Goal: Browse casually: Explore the website without a specific task or goal

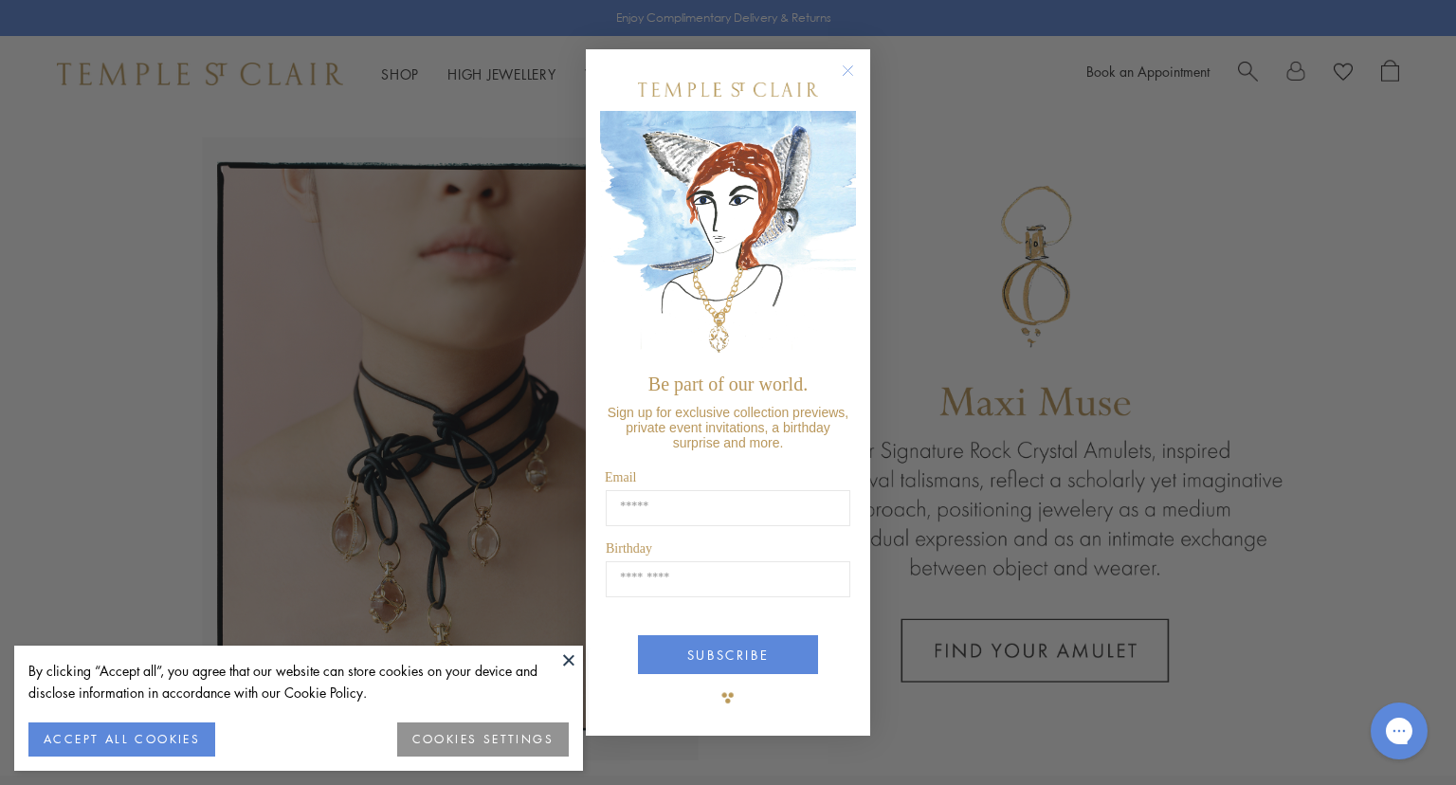
click at [566, 658] on button at bounding box center [569, 660] width 28 height 28
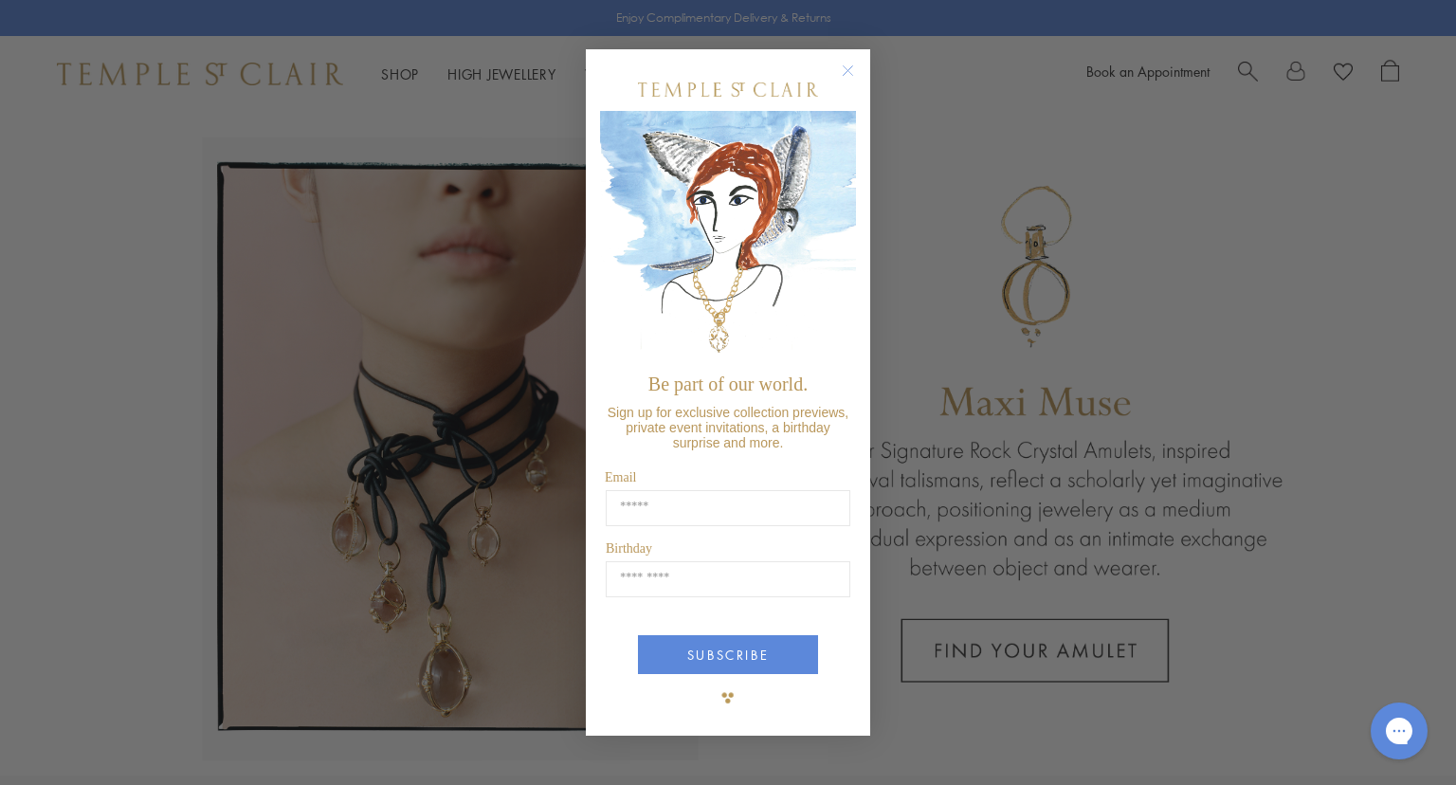
click at [850, 80] on circle "Close dialog" at bounding box center [848, 71] width 23 height 23
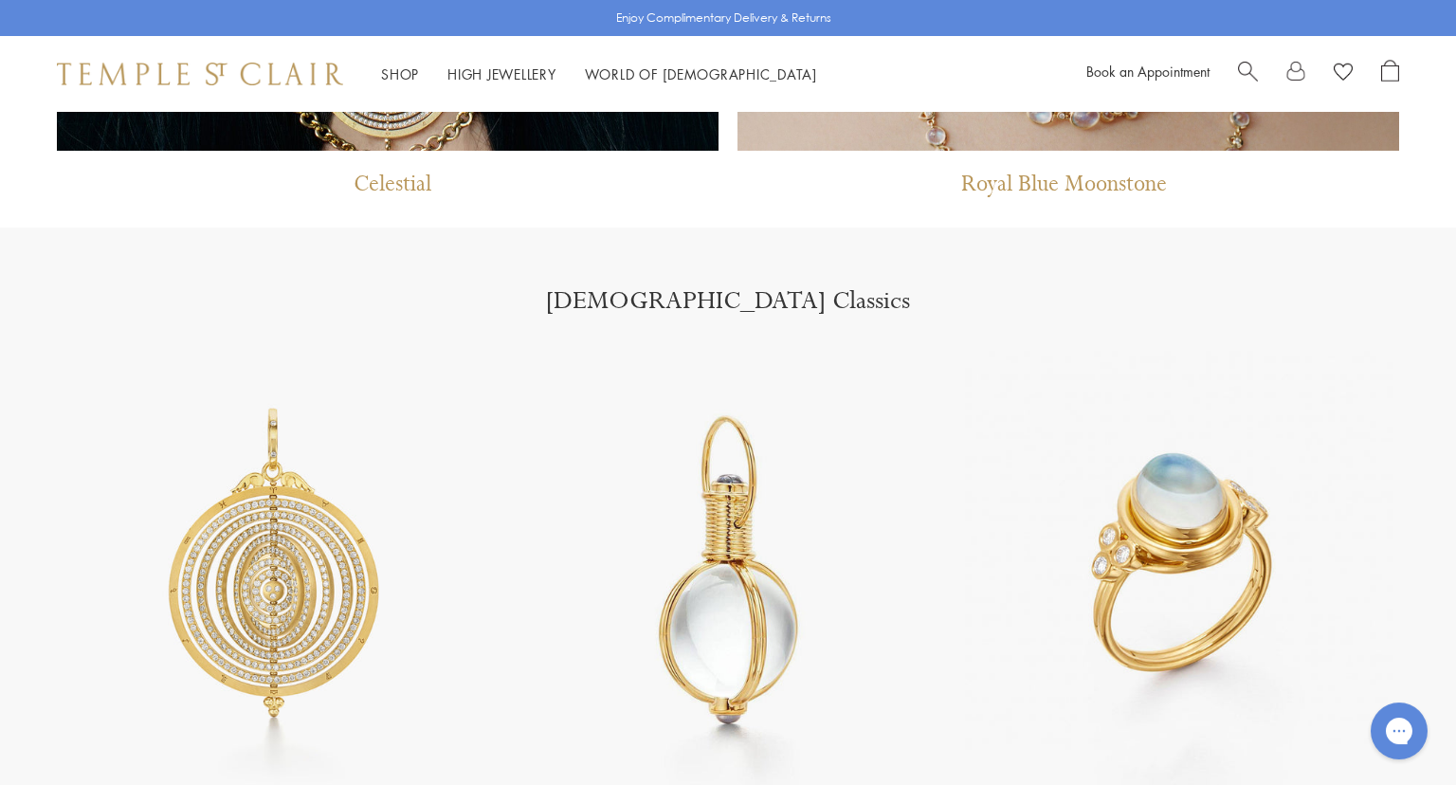
scroll to position [2688, 0]
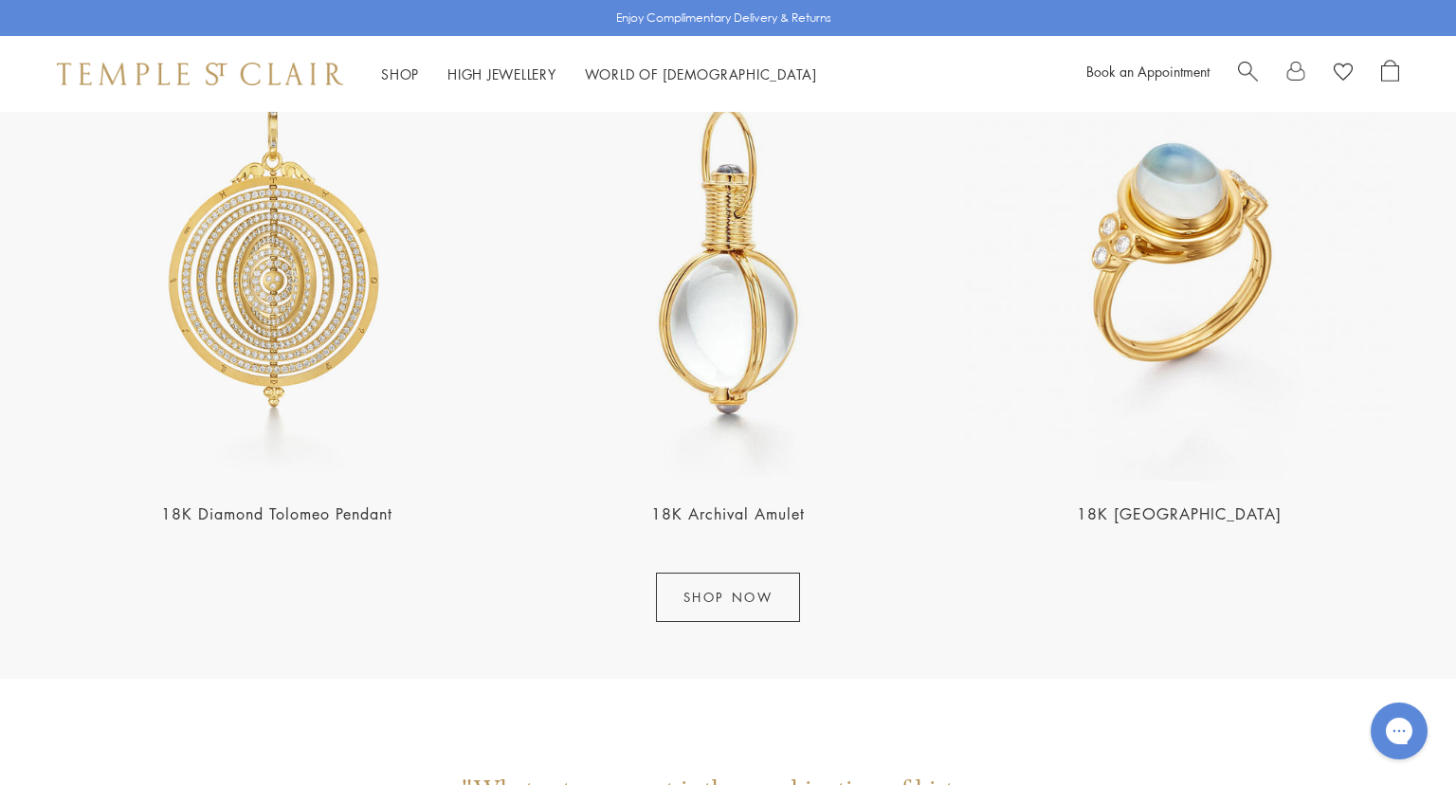
click at [739, 593] on link "SHOP NOW" at bounding box center [728, 597] width 145 height 49
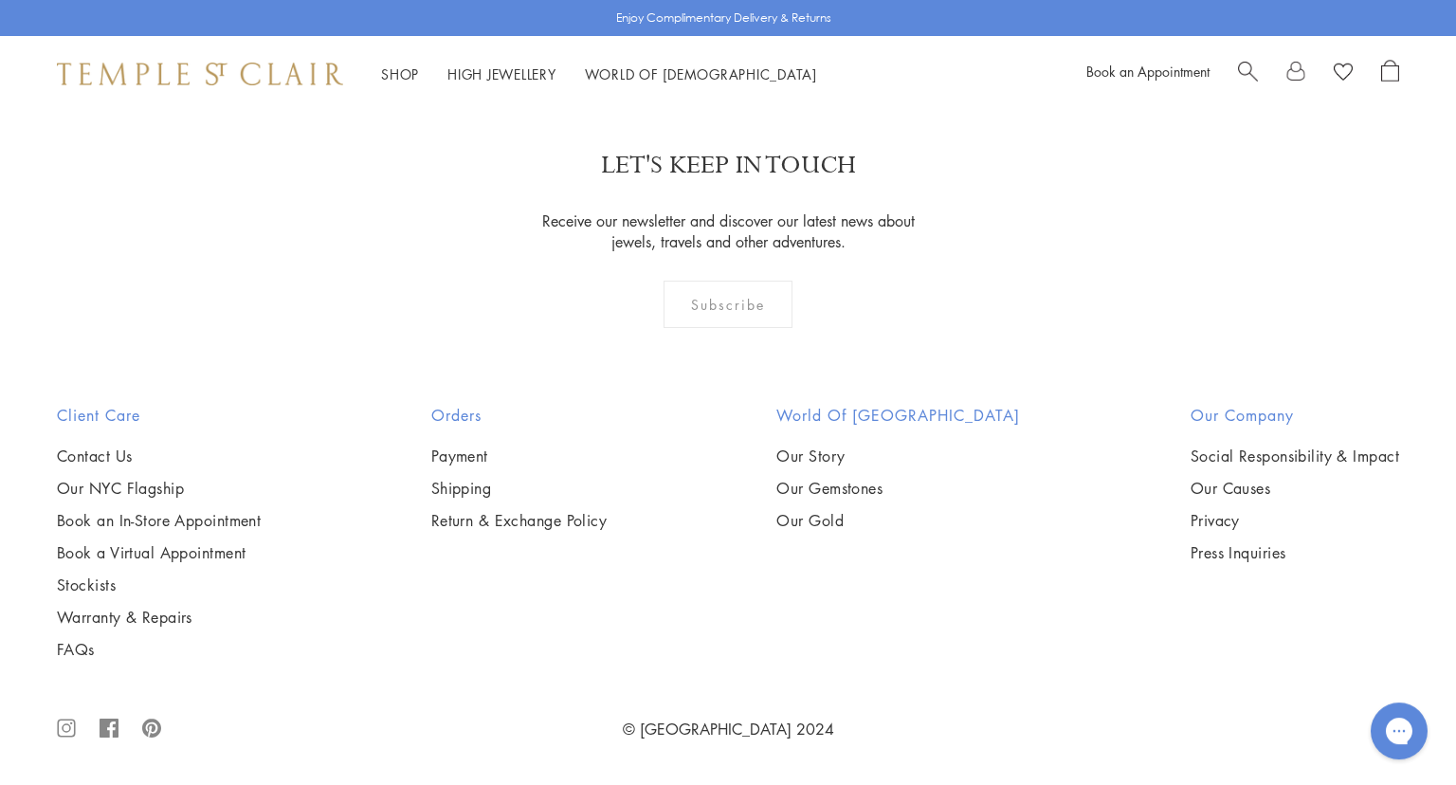
scroll to position [10753, 0]
click at [0, 0] on img at bounding box center [0, 0] width 0 height 0
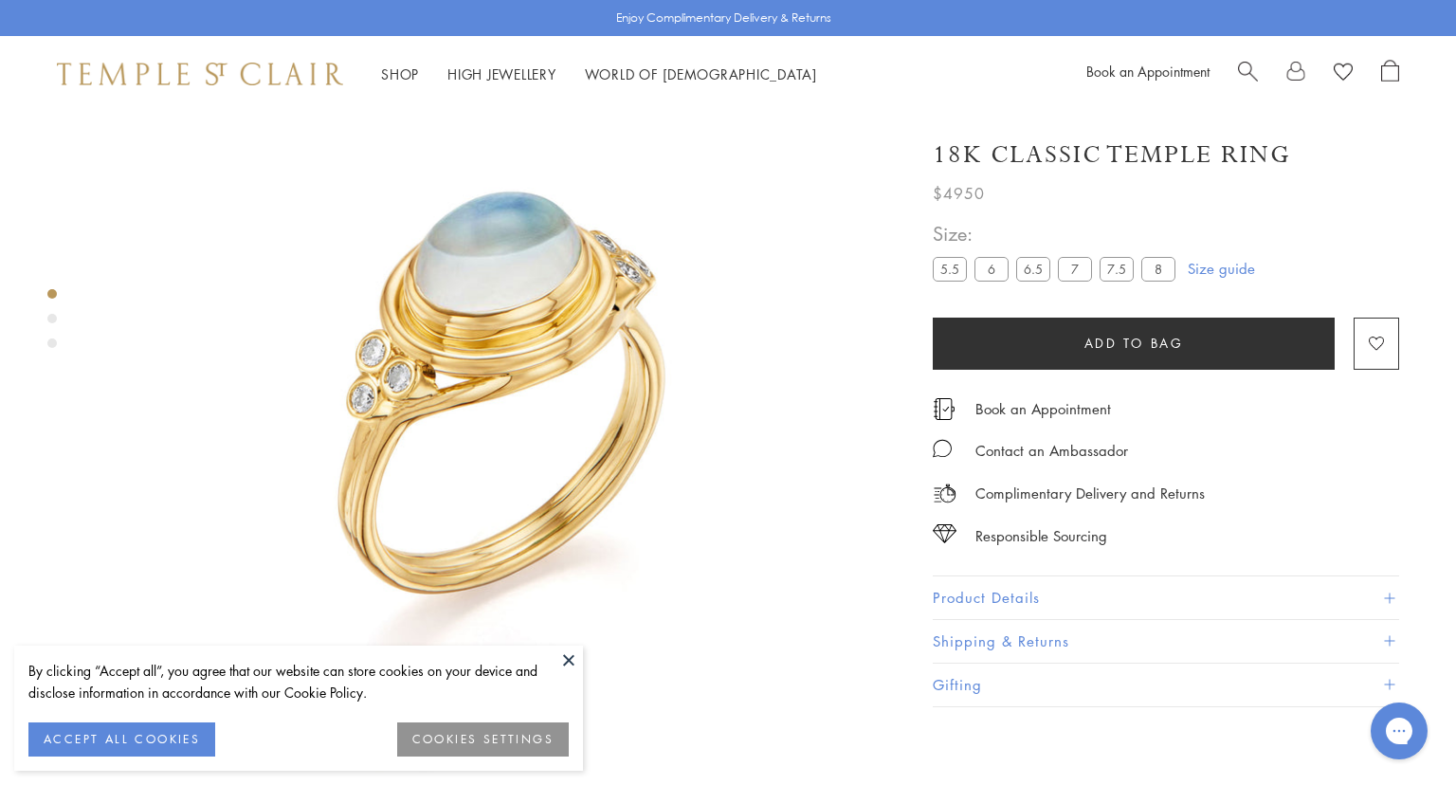
scroll to position [311, 0]
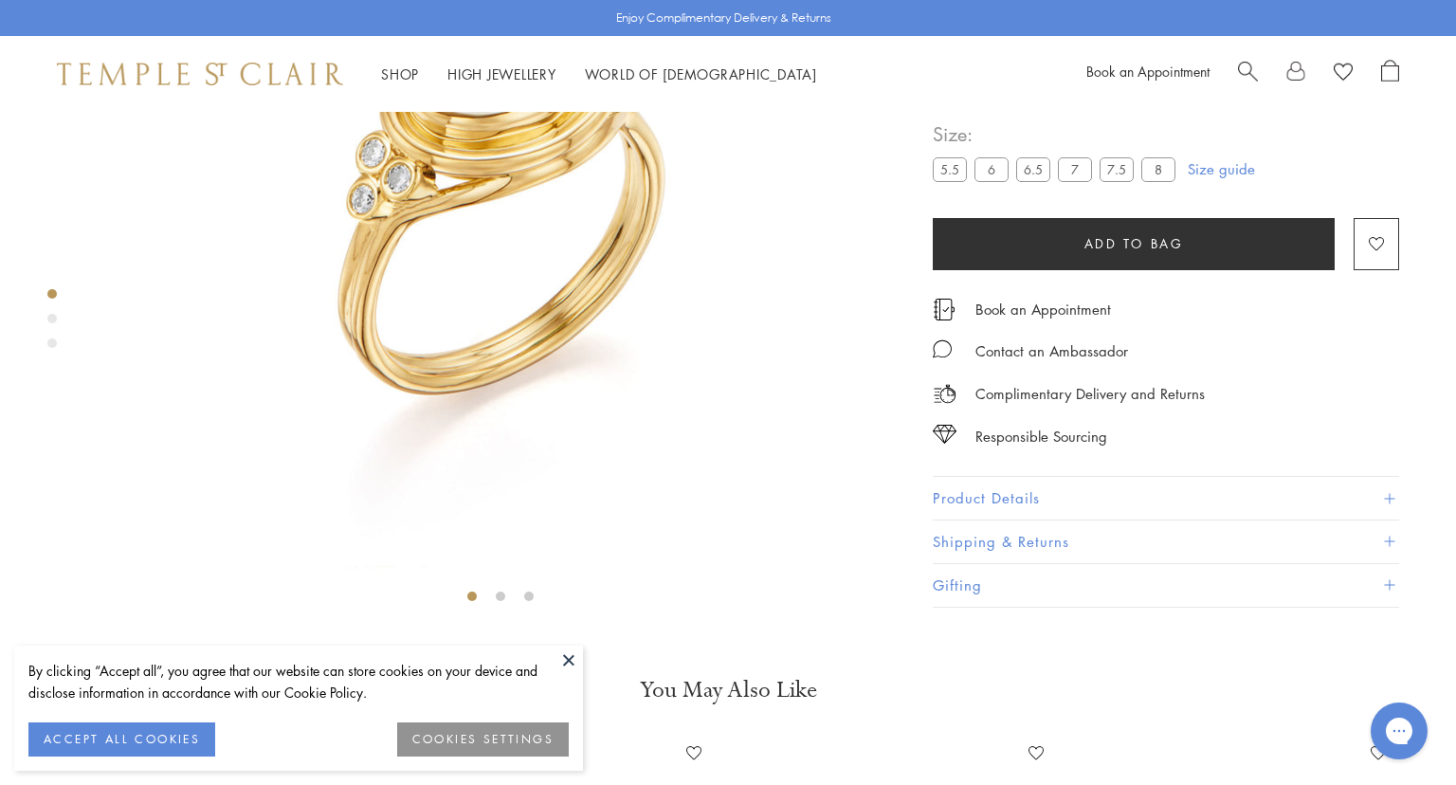
click at [486, 741] on button "COOKIES SETTINGS" at bounding box center [483, 740] width 172 height 34
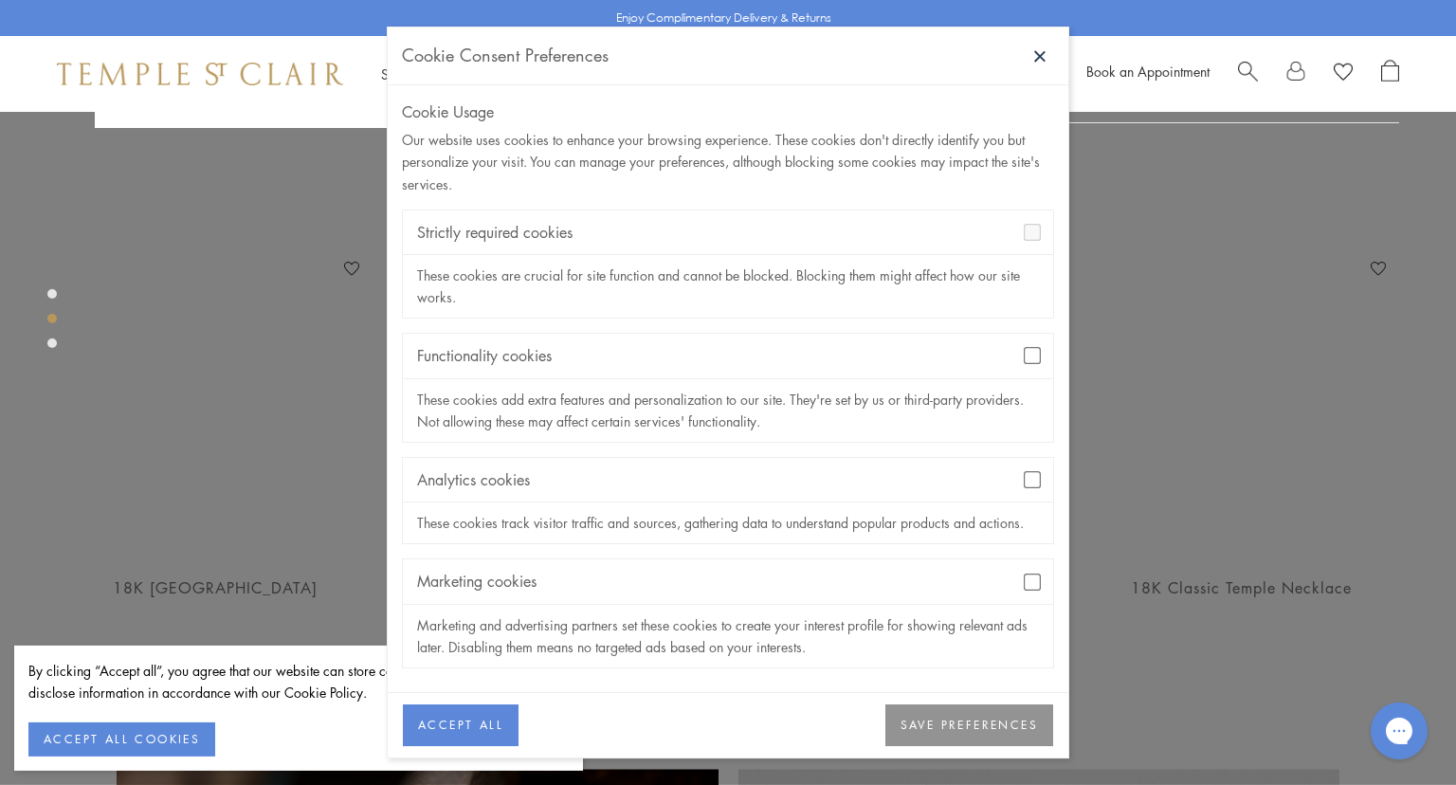
scroll to position [908, 0]
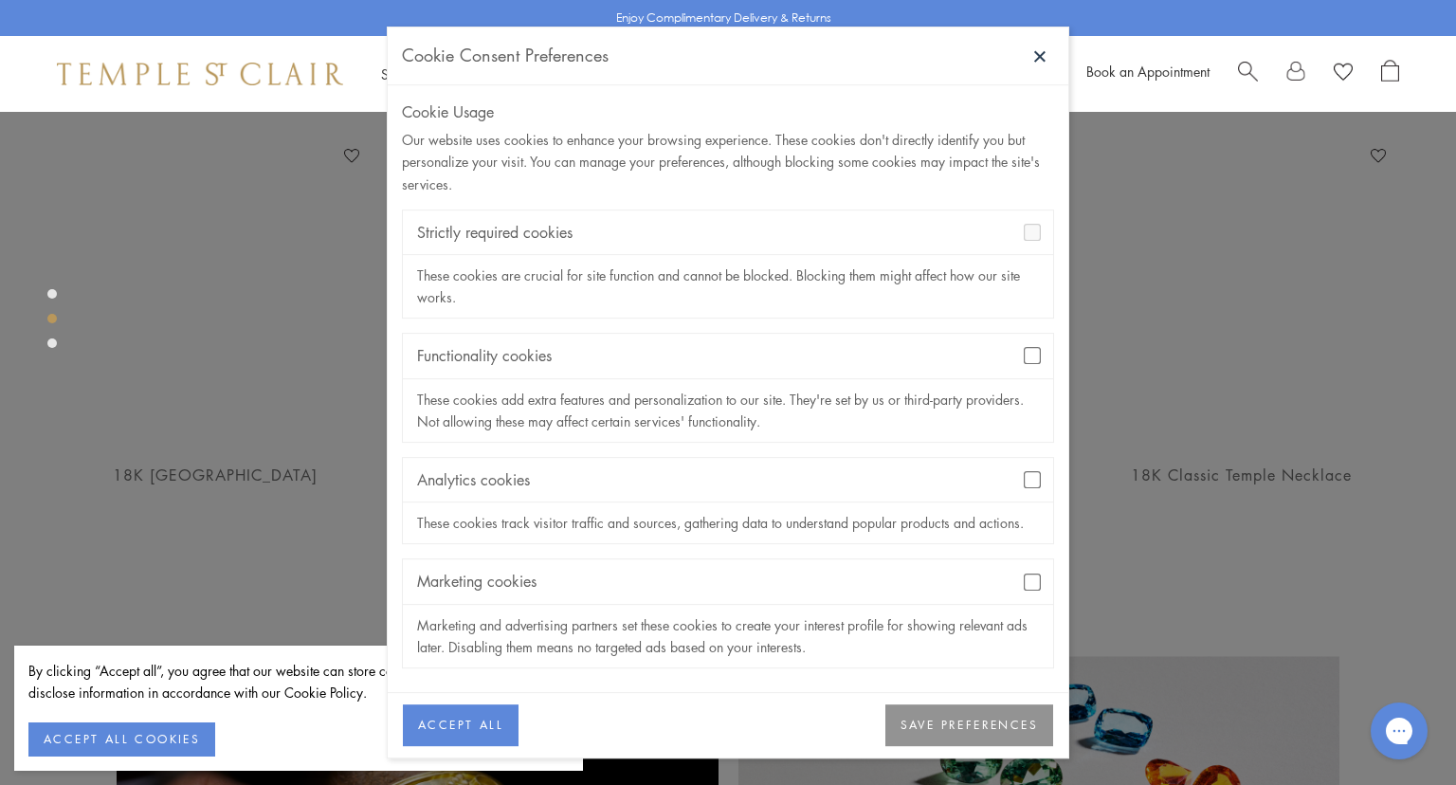
click at [973, 724] on button "SAVE PREFERENCES" at bounding box center [970, 726] width 168 height 42
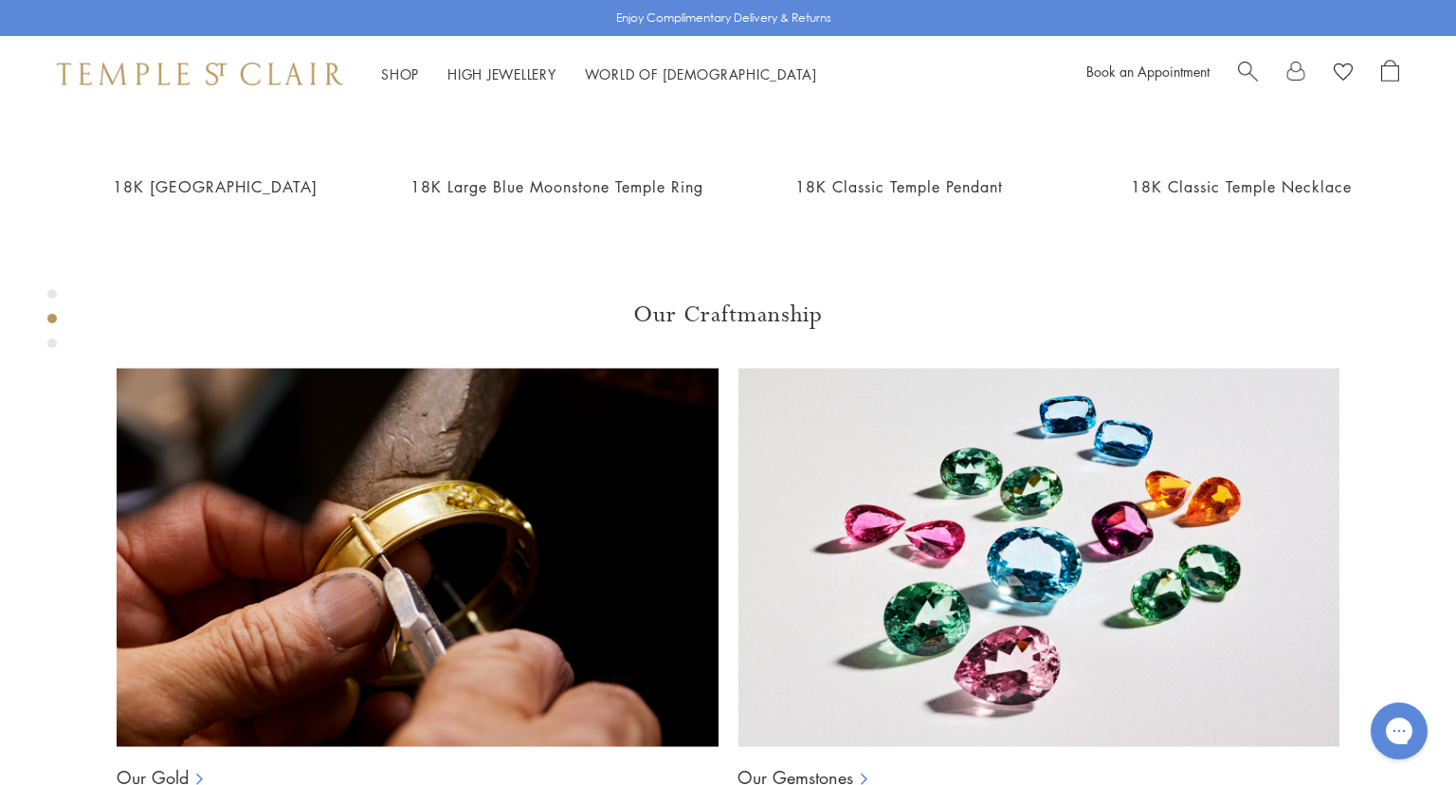
scroll to position [1207, 0]
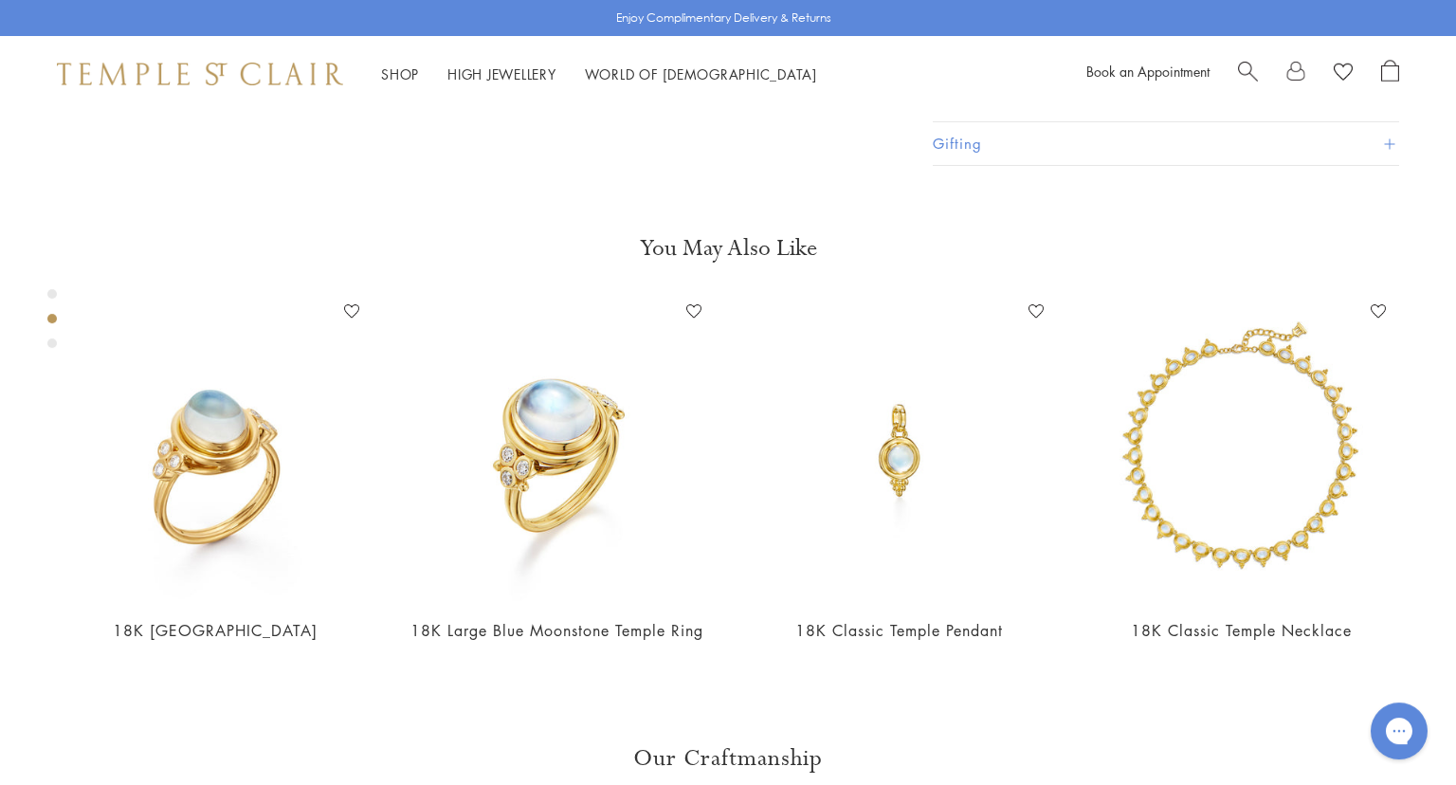
scroll to position [908, 0]
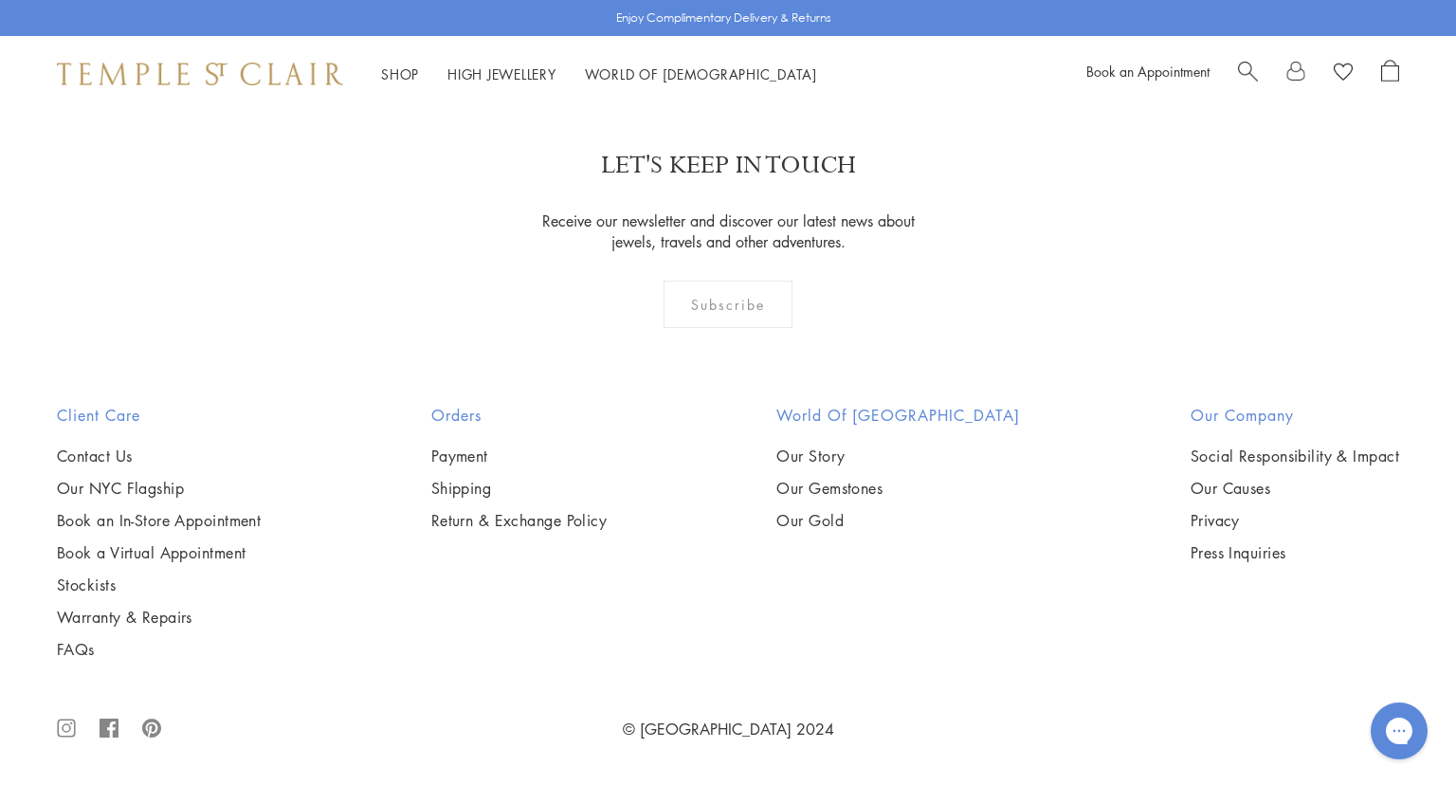
scroll to position [9657, 0]
click at [510, 68] on link "High Jewellery High Jewellery" at bounding box center [502, 73] width 109 height 19
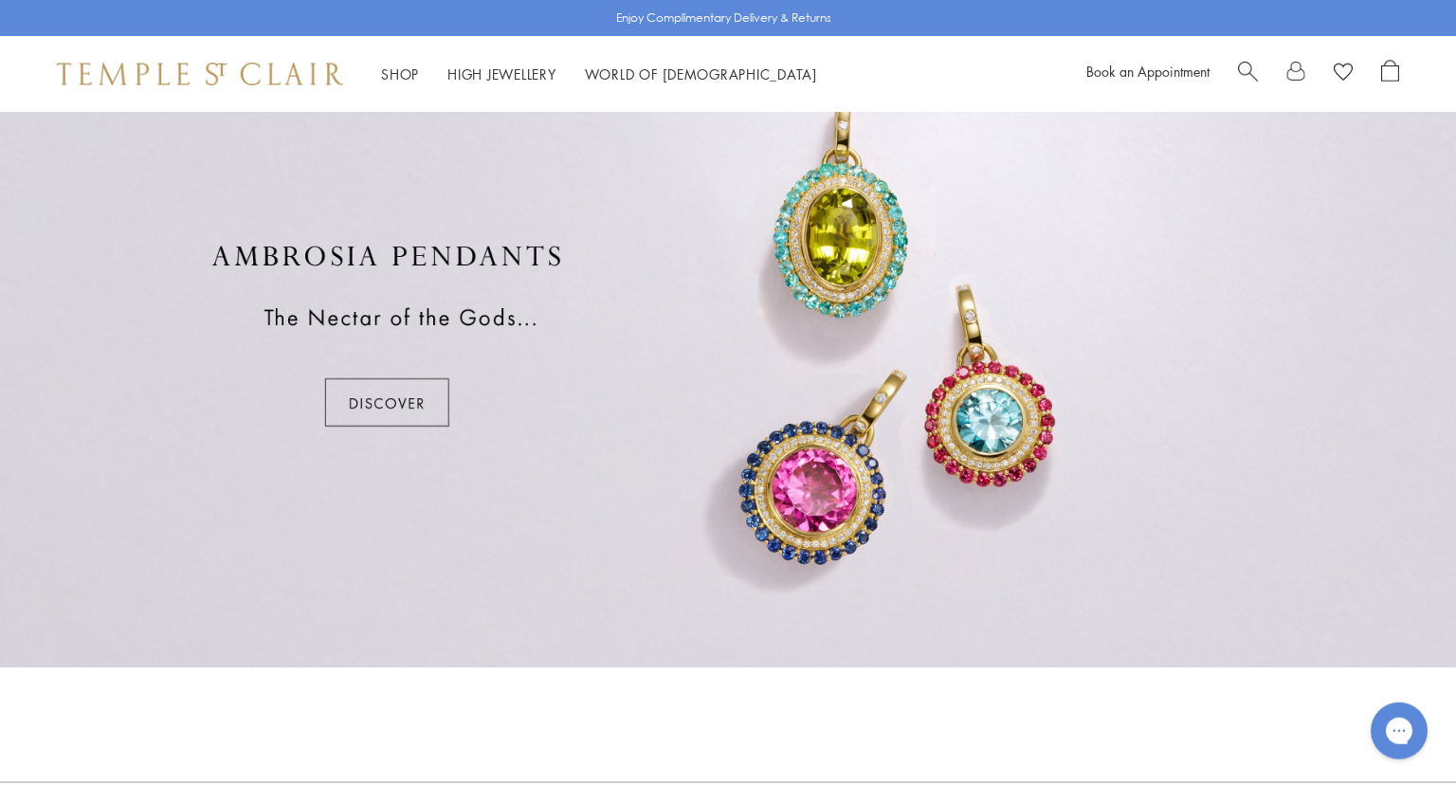
scroll to position [1458, 0]
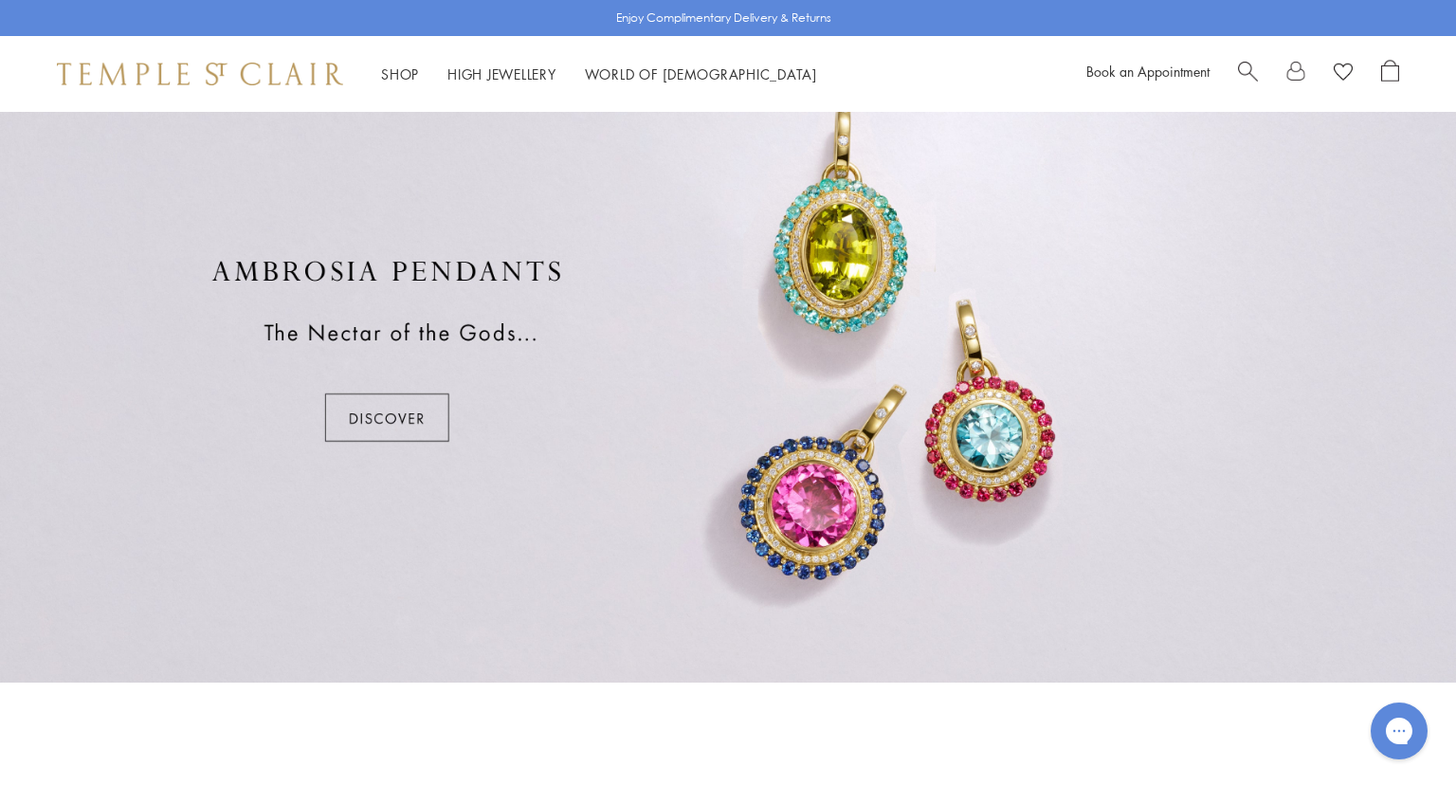
click at [384, 411] on div at bounding box center [728, 351] width 1456 height 664
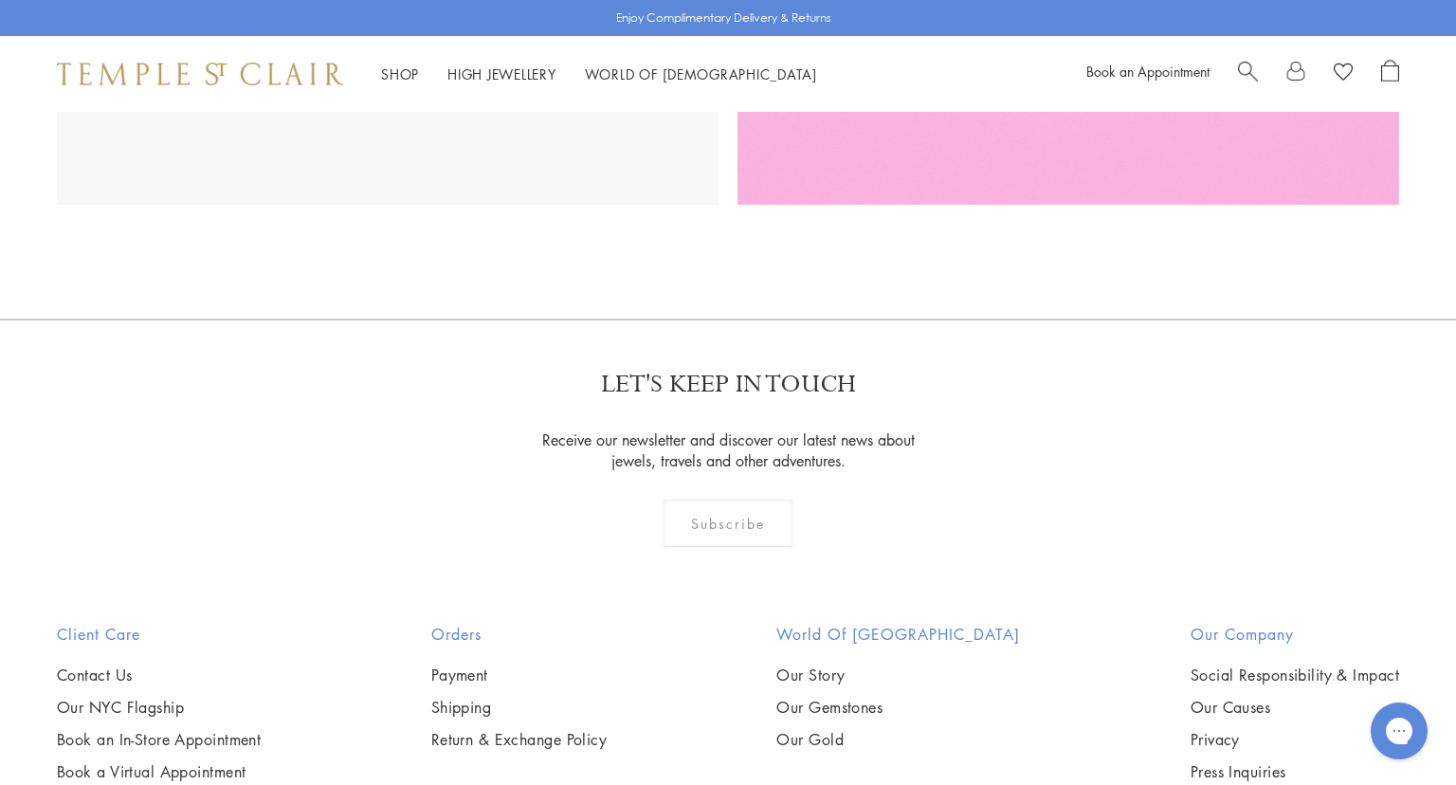
scroll to position [3982, 0]
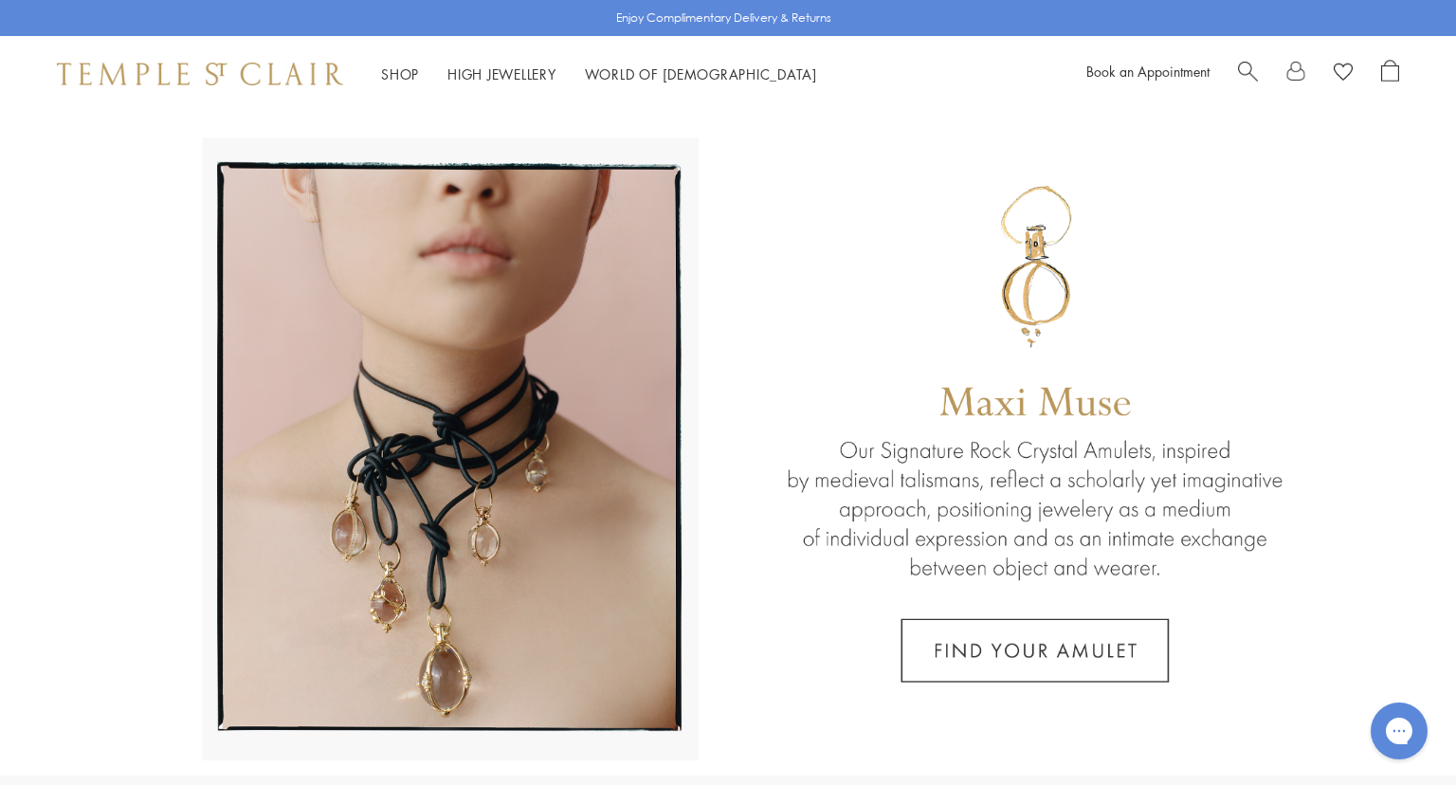
click at [1089, 650] on link at bounding box center [728, 444] width 1456 height 664
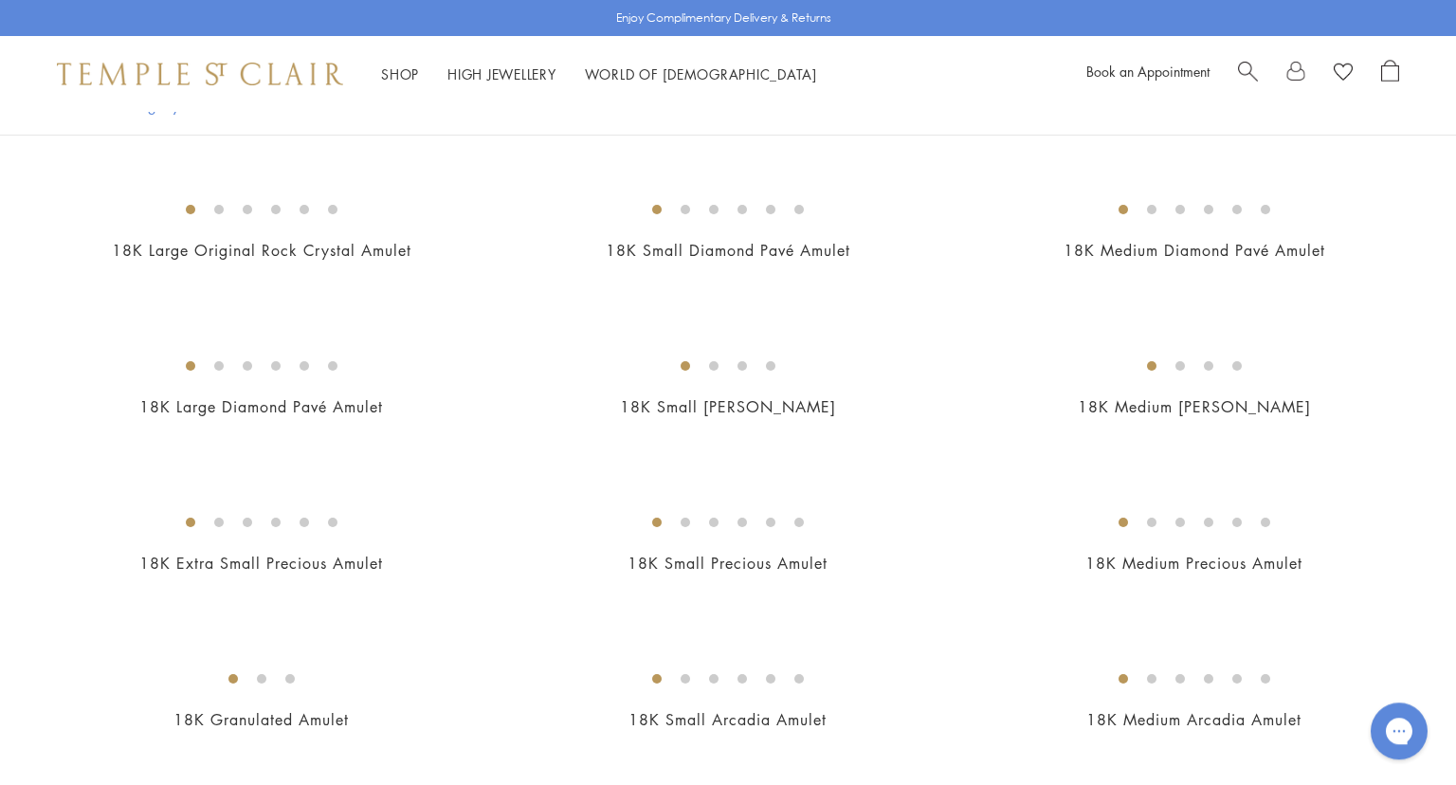
scroll to position [1892, 0]
